Goal: Task Accomplishment & Management: Complete application form

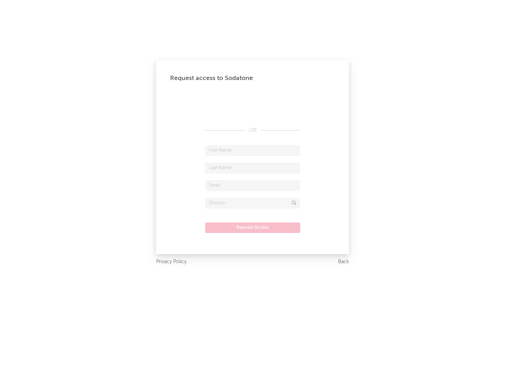
click at [253, 150] on input "text" at bounding box center [252, 150] width 95 height 11
type input "[PERSON_NAME]"
click at [253, 168] on input "text" at bounding box center [252, 168] width 95 height 11
type input "[PERSON_NAME]"
click at [253, 185] on input "text" at bounding box center [252, 185] width 95 height 11
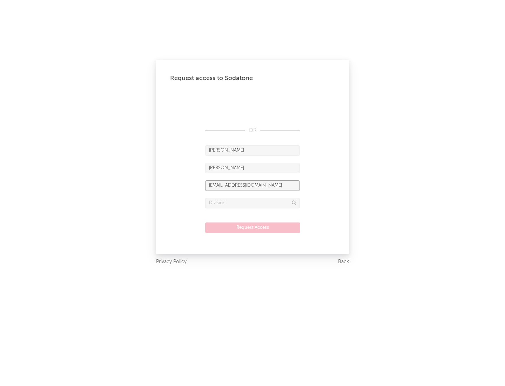
type input "[EMAIL_ADDRESS][DOMAIN_NAME]"
click at [253, 203] on input "text" at bounding box center [252, 203] width 95 height 11
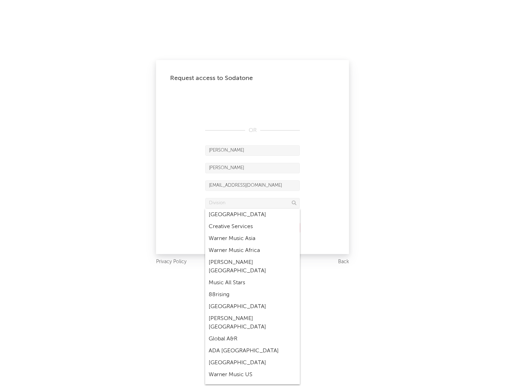
click at [253, 277] on div "Music All Stars" at bounding box center [252, 283] width 95 height 12
type input "Music All Stars"
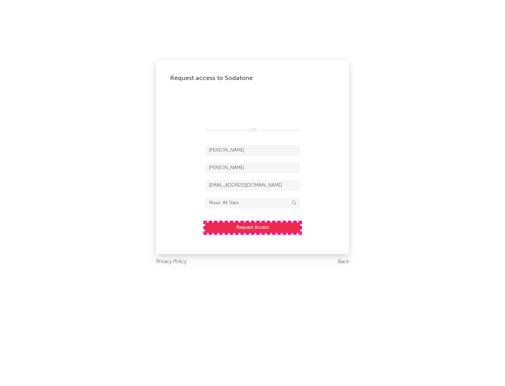
click at [253, 227] on button "Request Access" at bounding box center [252, 227] width 95 height 11
